Goal: Check status

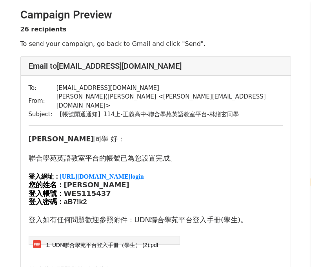
select select "en"
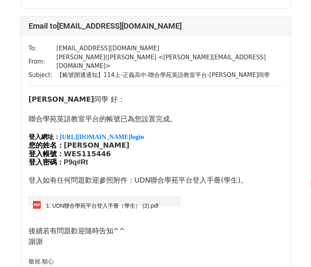
scroll to position [432, 0]
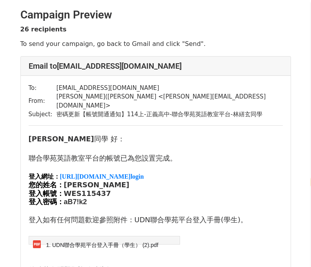
select select "en"
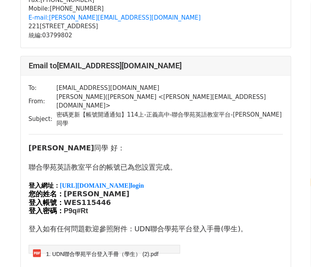
scroll to position [392, 0]
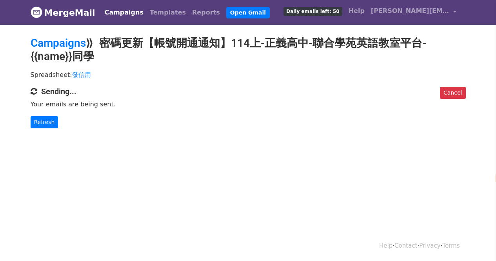
select select "en"
